Goal: Navigation & Orientation: Understand site structure

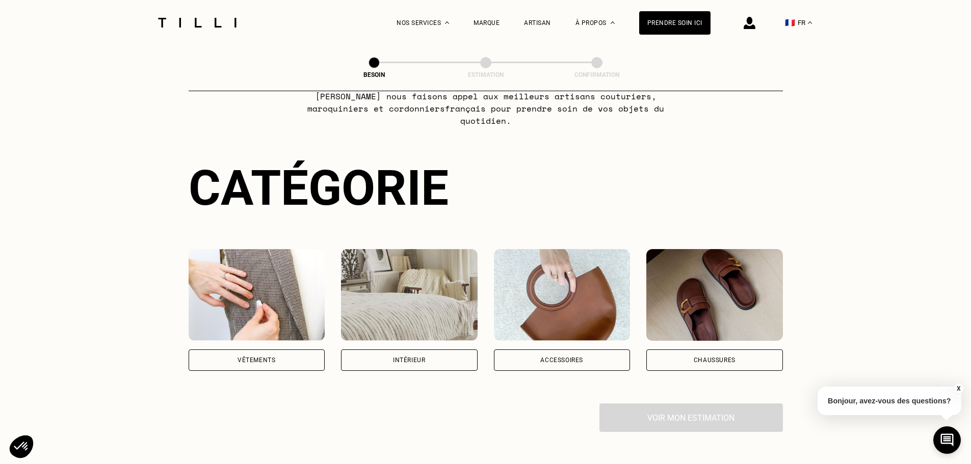
scroll to position [51, 0]
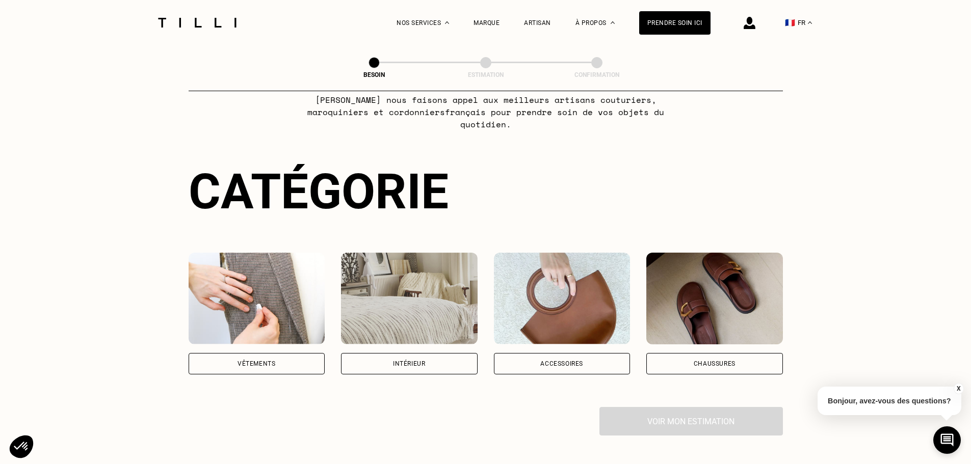
click at [246, 361] on div "Vêtements" at bounding box center [256, 364] width 38 height 6
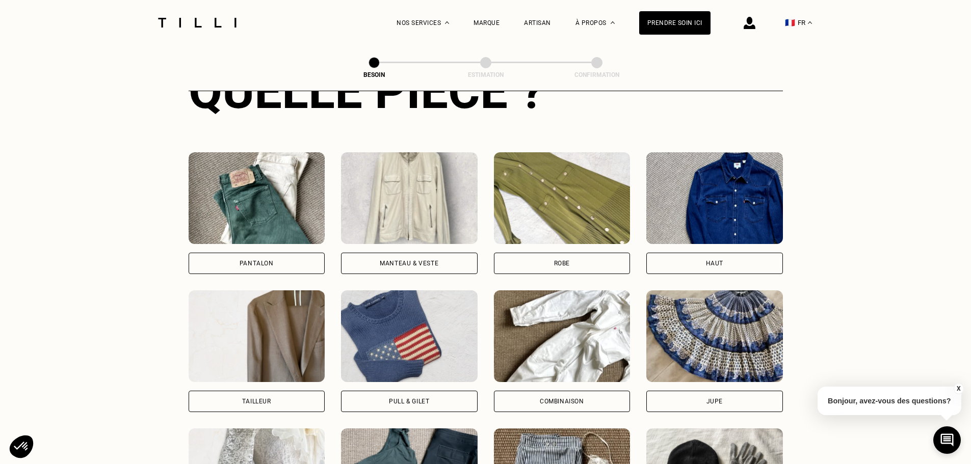
scroll to position [435, 0]
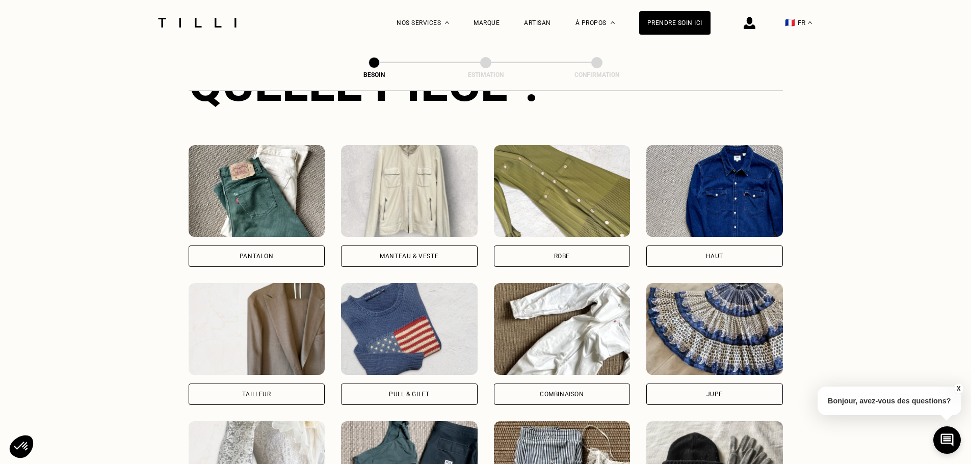
click at [383, 303] on img at bounding box center [409, 329] width 137 height 92
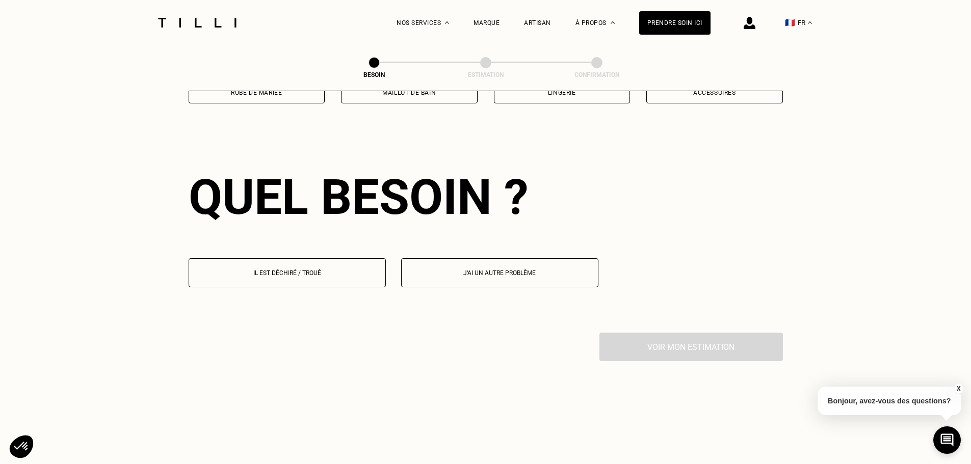
scroll to position [888, 0]
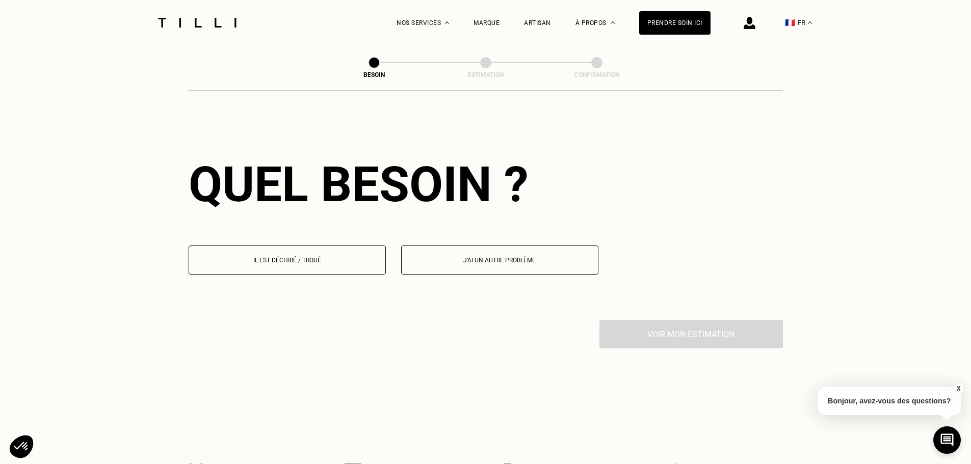
click at [359, 262] on button "Il est déchiré / troué" at bounding box center [287, 260] width 197 height 29
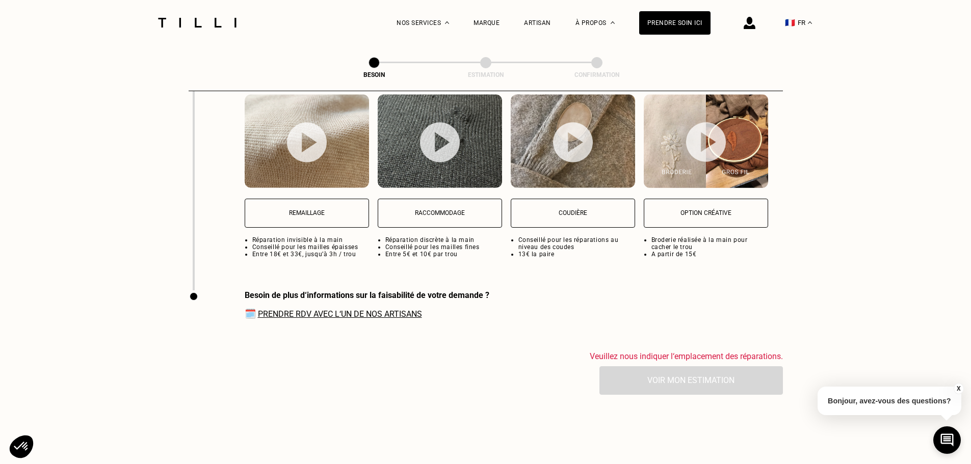
scroll to position [1391, 0]
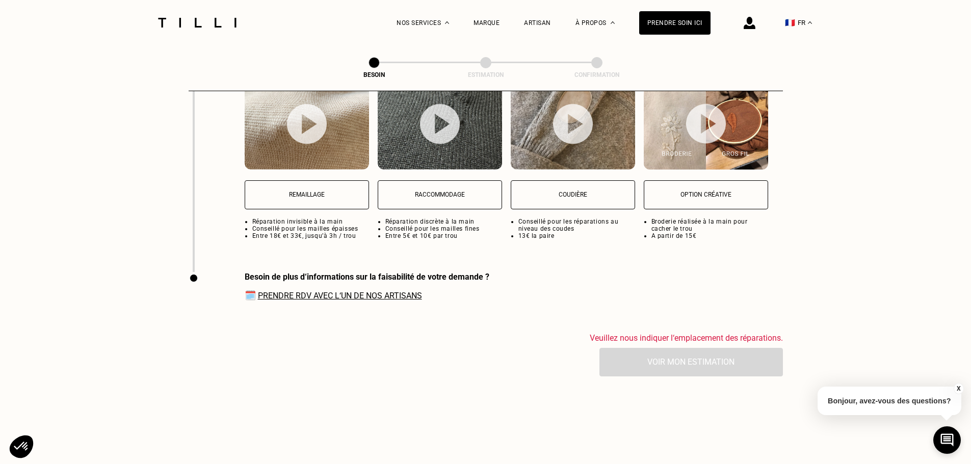
click at [316, 125] on img at bounding box center [307, 124] width 40 height 40
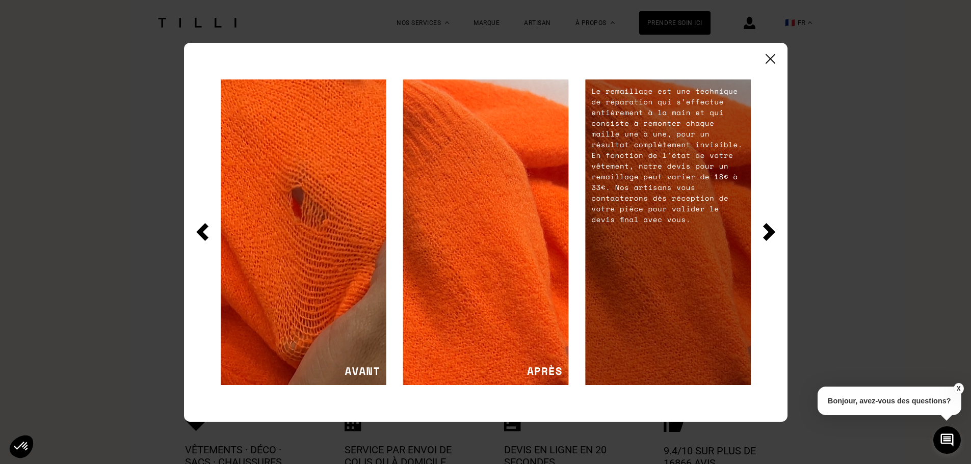
scroll to position [1542, 0]
click at [775, 230] on div at bounding box center [485, 232] width 603 height 379
click at [770, 59] on img at bounding box center [770, 59] width 10 height 10
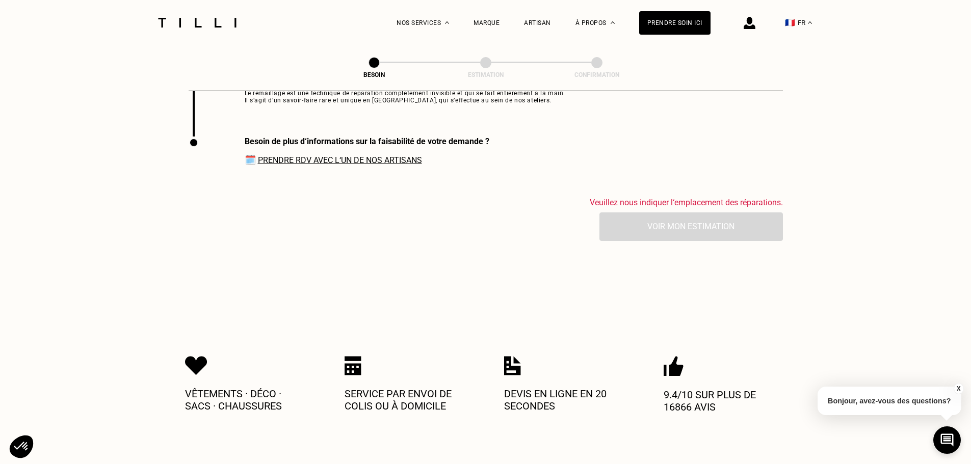
scroll to position [1593, 0]
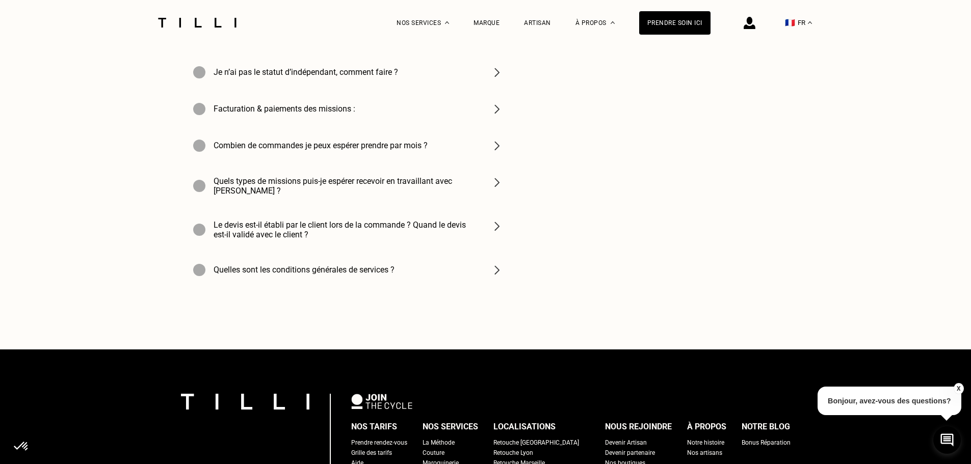
scroll to position [3644, 0]
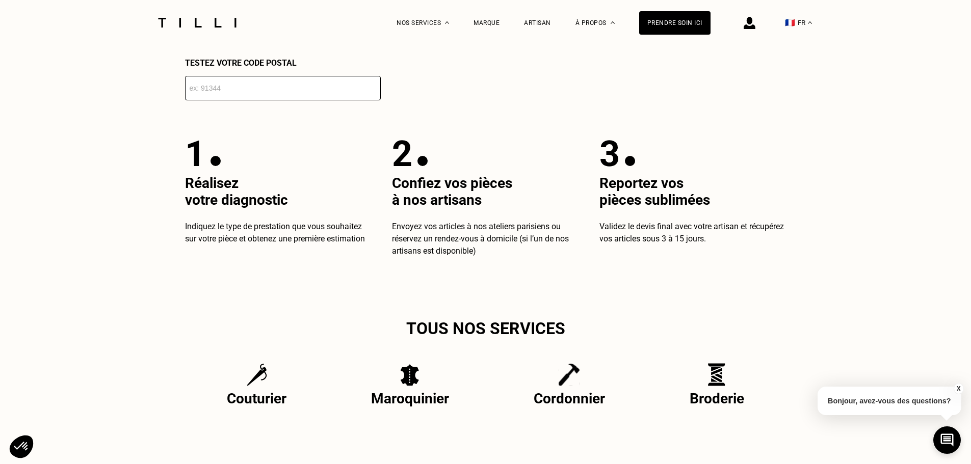
scroll to position [518, 0]
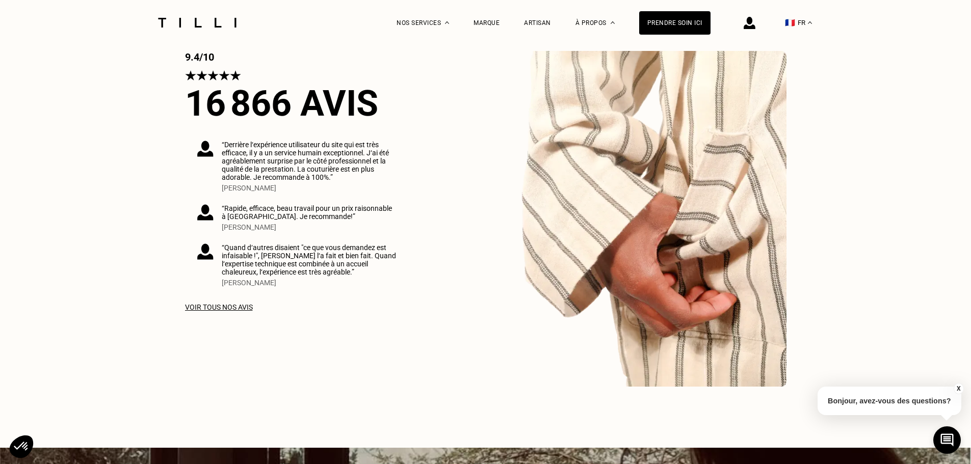
scroll to position [1630, 0]
